Goal: Task Accomplishment & Management: Manage account settings

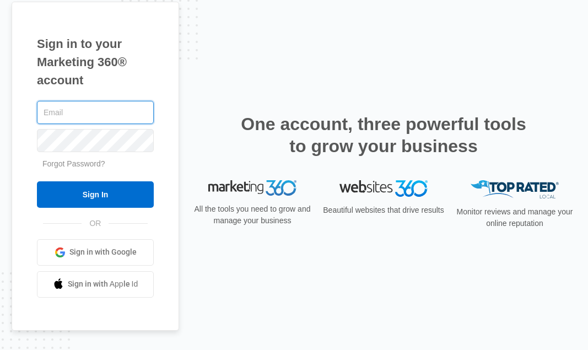
type input "[PERSON_NAME][EMAIL_ADDRESS][DOMAIN_NAME]"
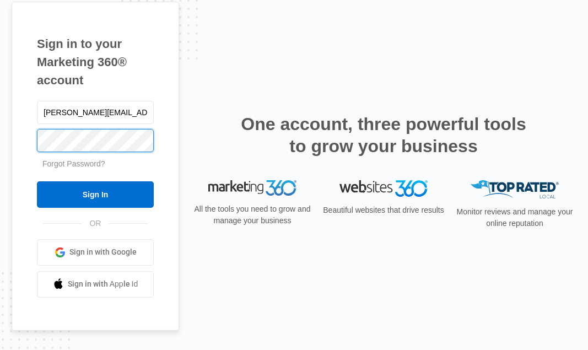
click at [95, 194] on input "Sign In" at bounding box center [95, 194] width 117 height 26
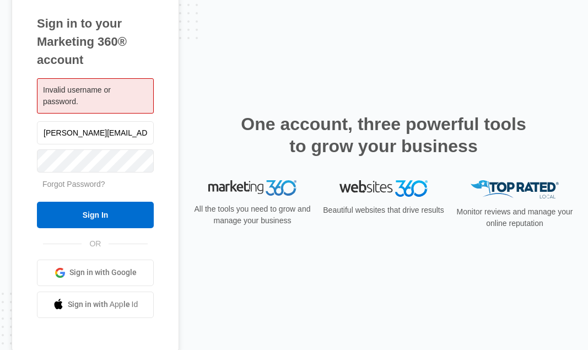
click at [186, 124] on div "Sign in to your Marketing 360® account Invalid username or password. [PERSON_NA…" at bounding box center [294, 174] width 565 height 387
click at [179, 151] on div "Sign in to your Marketing 360® account Invalid username or password. [PERSON_NA…" at bounding box center [96, 166] width 168 height 370
click at [90, 184] on link "Forgot Password?" at bounding box center [73, 184] width 63 height 9
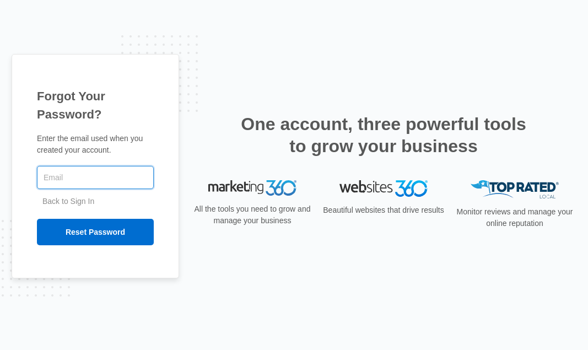
click at [67, 174] on input "text" at bounding box center [95, 177] width 117 height 23
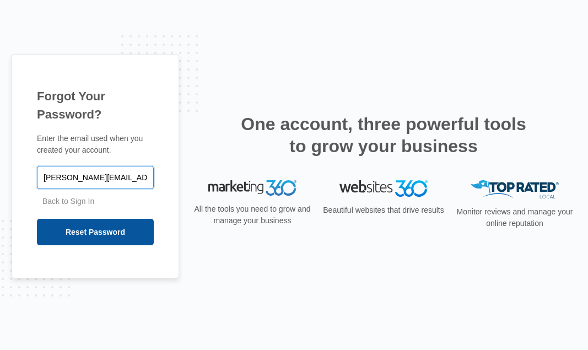
type input "[PERSON_NAME][EMAIL_ADDRESS][DOMAIN_NAME]"
click at [111, 237] on input "Reset Password" at bounding box center [95, 232] width 117 height 26
